Goal: Information Seeking & Learning: Learn about a topic

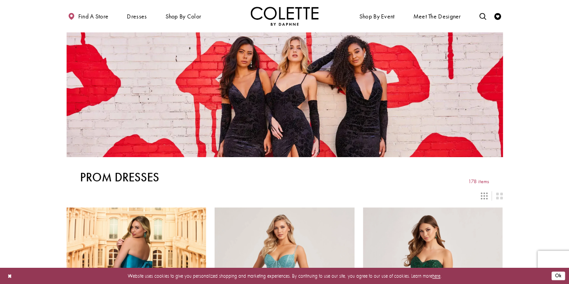
click at [559, 275] on button "Ok" at bounding box center [558, 276] width 13 height 9
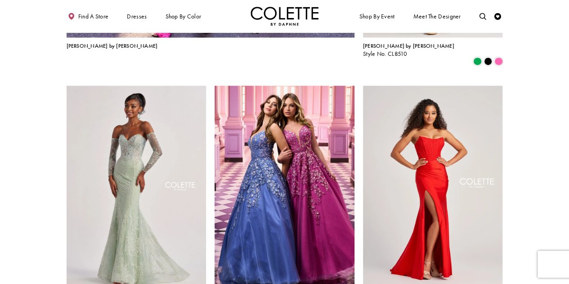
scroll to position [893, 0]
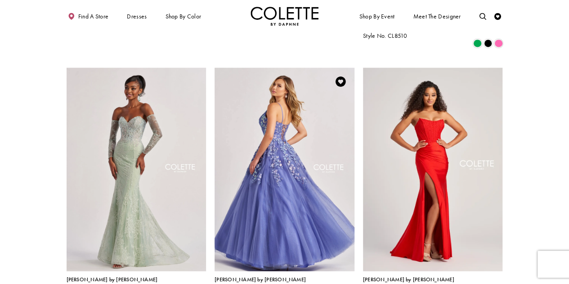
click at [269, 189] on img "Visit Colette by Daphne Style No. CL8420 Page" at bounding box center [285, 169] width 140 height 203
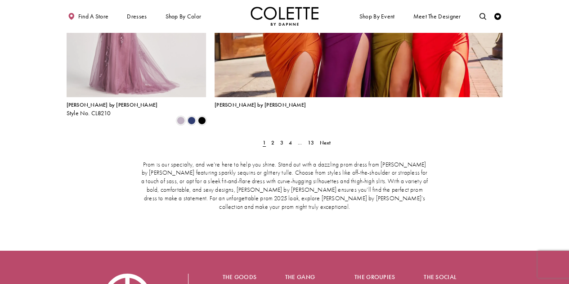
scroll to position [1601, 0]
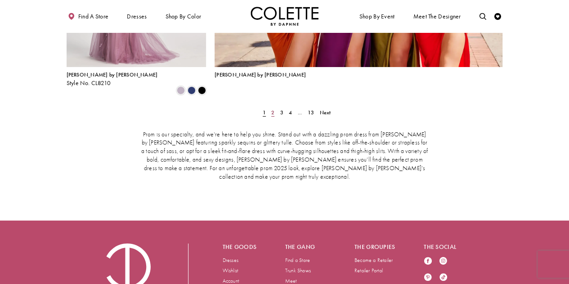
click at [272, 109] on span "2" at bounding box center [272, 112] width 3 height 7
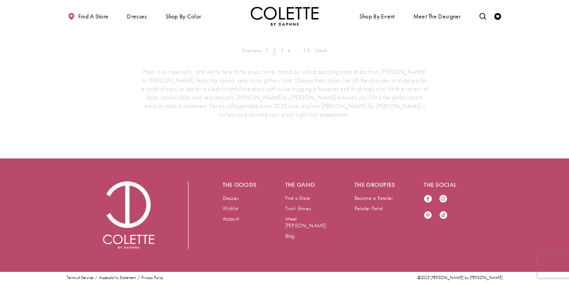
scroll to position [175, 0]
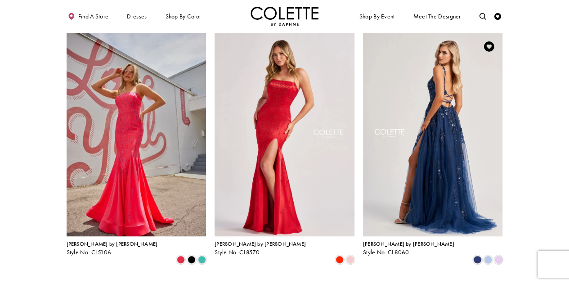
click at [437, 163] on img "Visit Colette by Daphne Style No. CL8060 Page" at bounding box center [433, 134] width 140 height 203
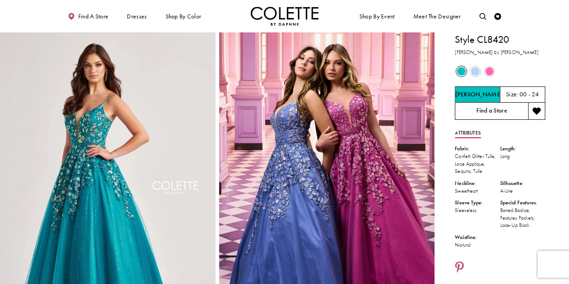
click at [504, 112] on link "Find a Store" at bounding box center [491, 111] width 73 height 17
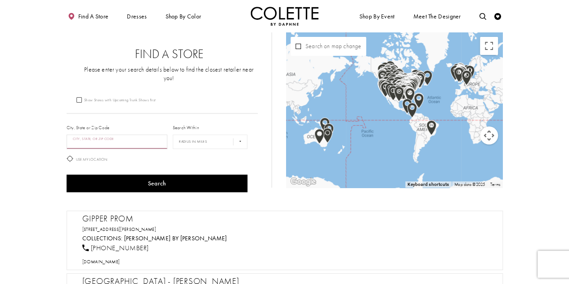
click at [112, 135] on input "City, State, or ZIP Code" at bounding box center [117, 142] width 101 height 14
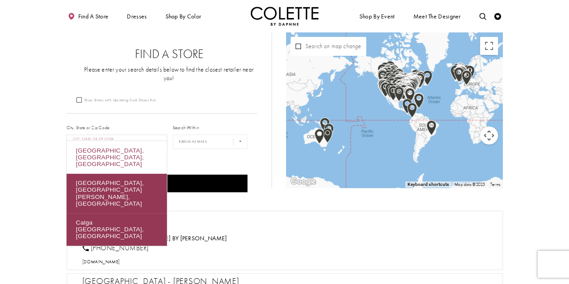
click at [108, 148] on div "Calgary, AB, Canada" at bounding box center [117, 157] width 100 height 33
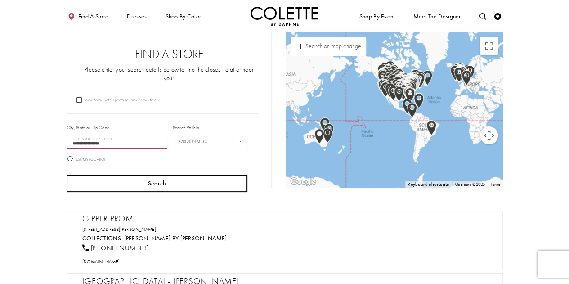
type input "**********"
click at [149, 180] on button "Search" at bounding box center [157, 184] width 181 height 18
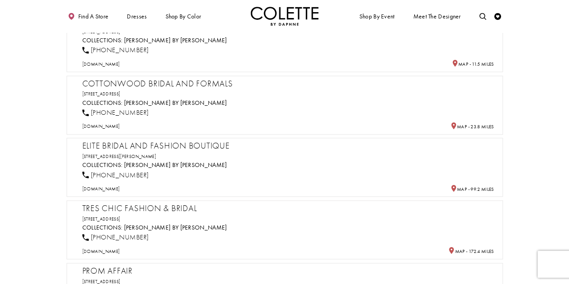
scroll to position [420, 0]
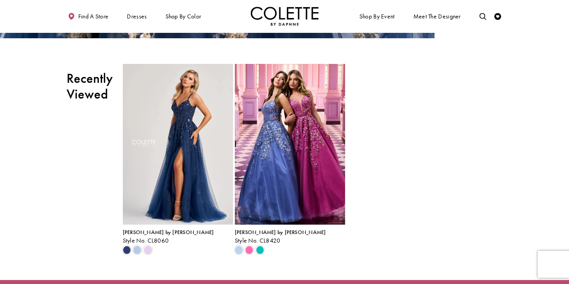
scroll to position [1703, 0]
